Goal: Find contact information: Find contact information

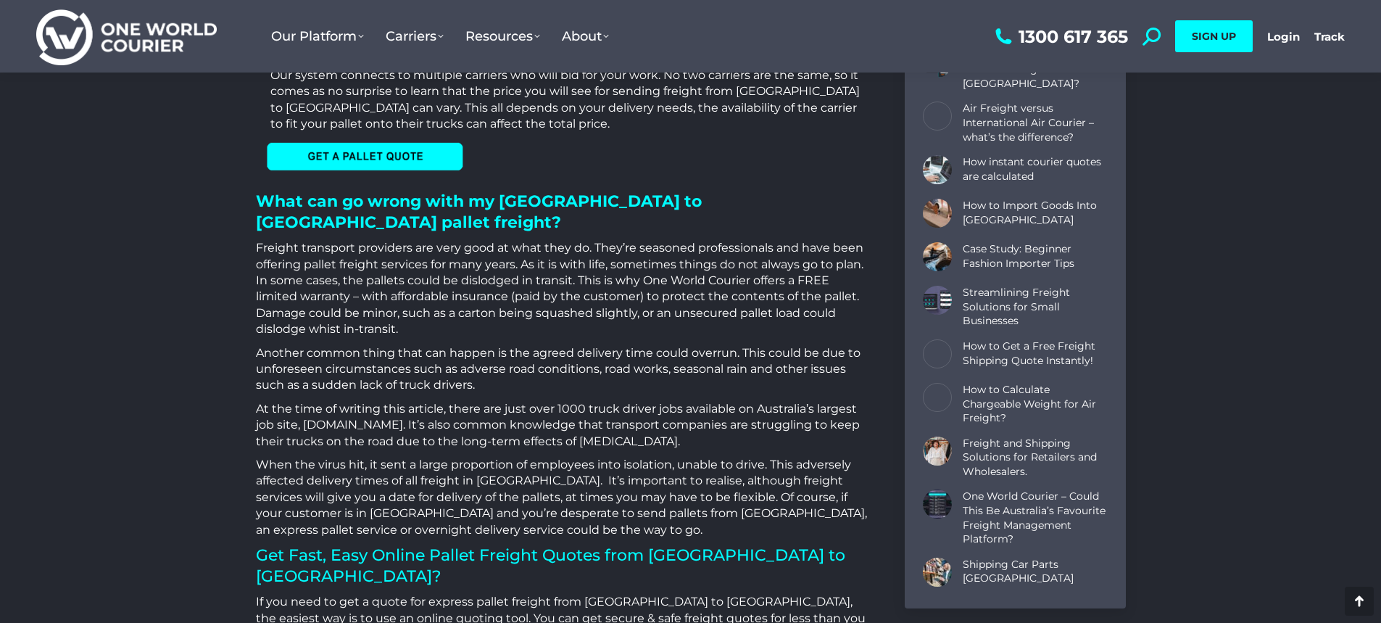
scroll to position [1667, 0]
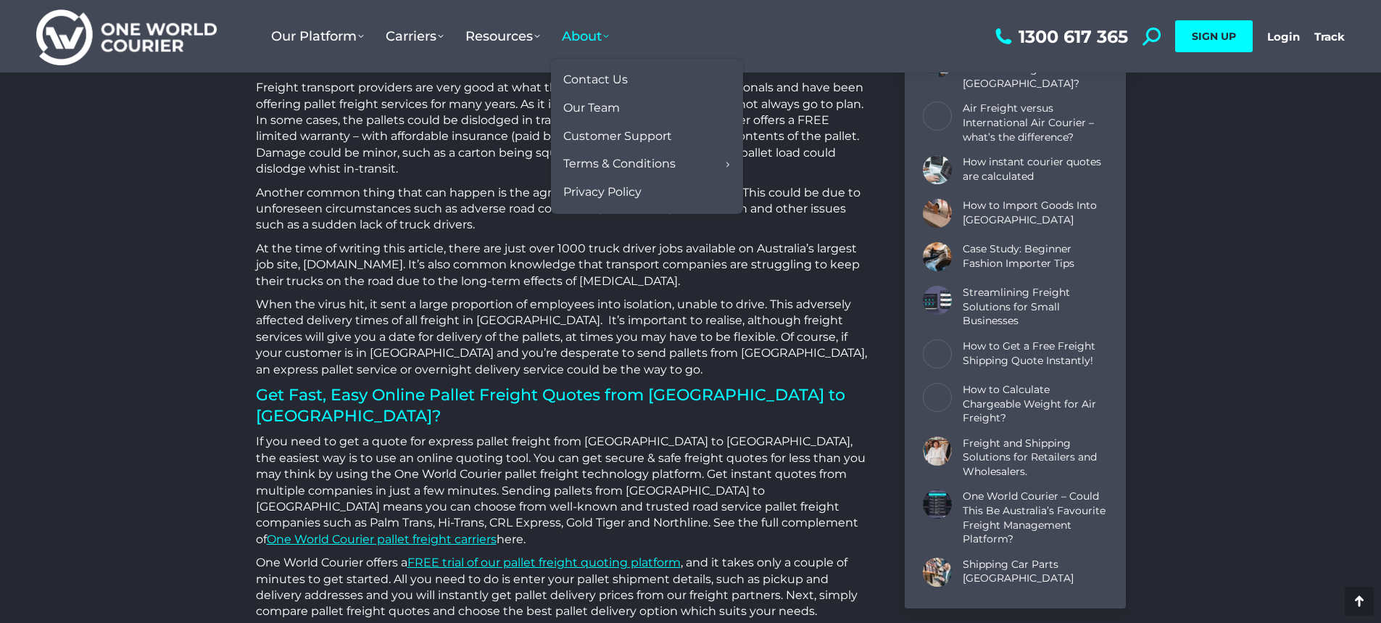
click at [578, 41] on span "About" at bounding box center [585, 36] width 47 height 16
click at [605, 99] on link "Our Team" at bounding box center [647, 108] width 178 height 28
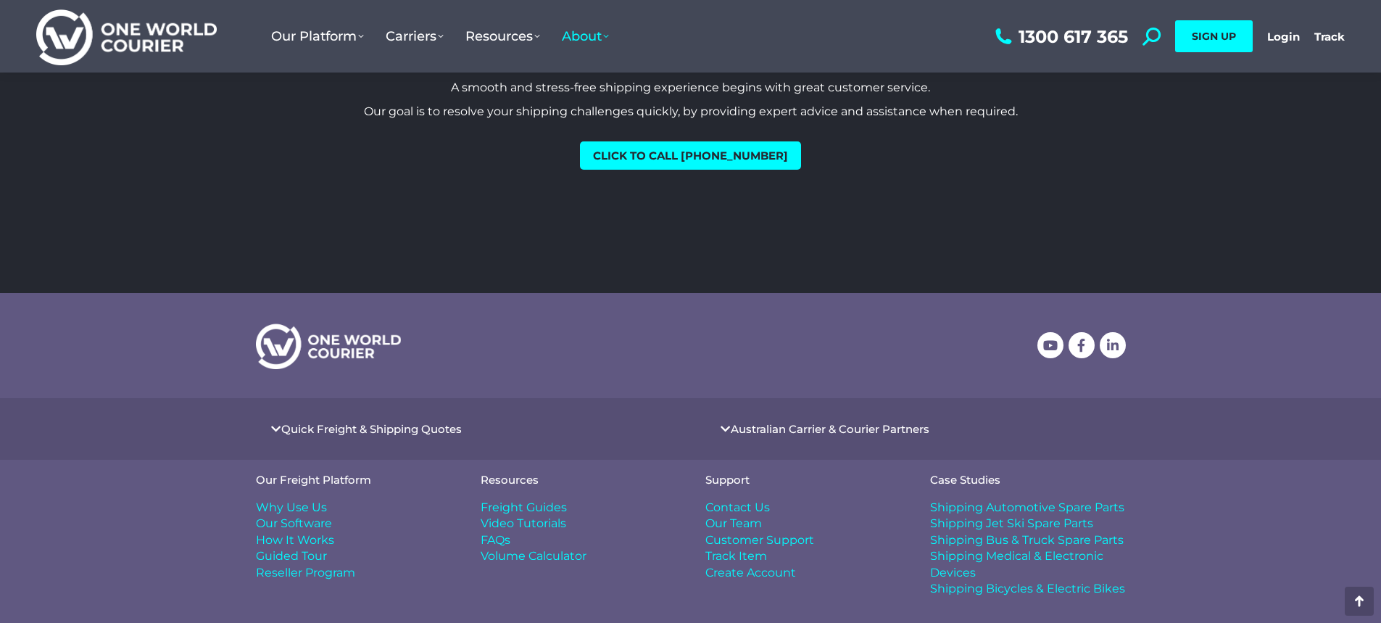
scroll to position [1843, 0]
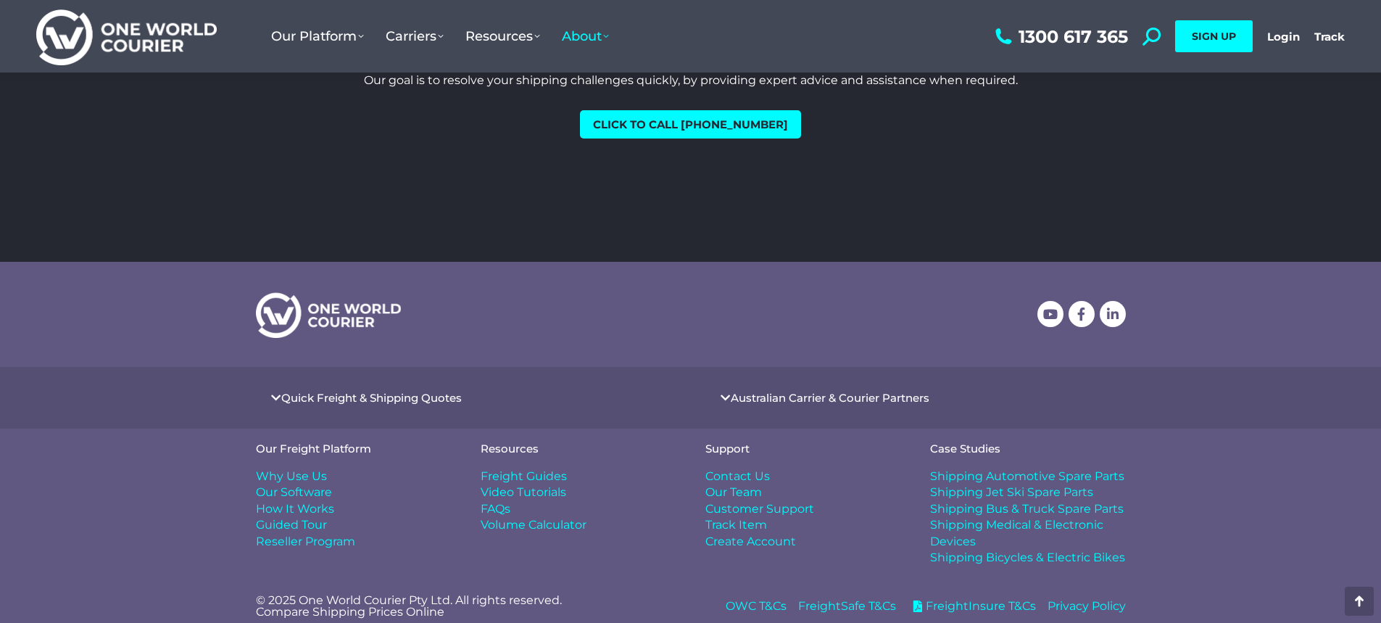
click at [718, 468] on span "Contact Us" at bounding box center [737, 476] width 65 height 16
